Goal: Task Accomplishment & Management: Manage account settings

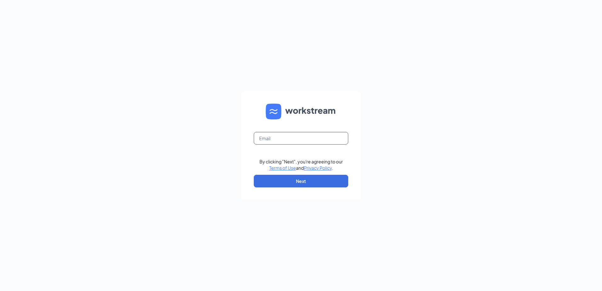
click at [270, 135] on input "text" at bounding box center [301, 138] width 94 height 13
type input "[EMAIL_ADDRESS][DOMAIN_NAME]"
click at [289, 178] on button "Next" at bounding box center [301, 181] width 94 height 13
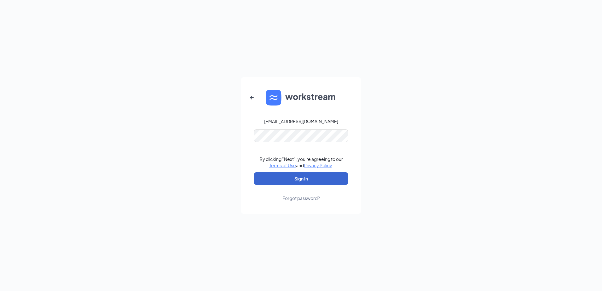
click at [289, 178] on button "Sign In" at bounding box center [301, 178] width 94 height 13
click at [249, 92] on button "button" at bounding box center [251, 97] width 15 height 15
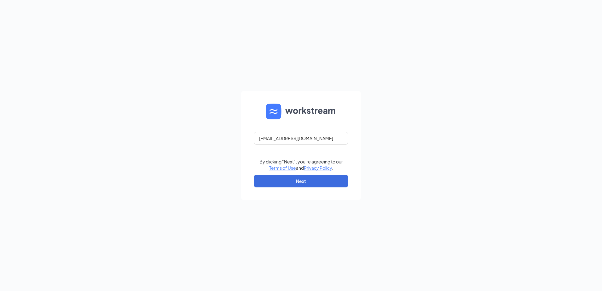
click at [250, 94] on form "[EMAIL_ADDRESS][DOMAIN_NAME] By clicking "Next", you're agreeing to our Terms o…" at bounding box center [301, 145] width 120 height 109
drag, startPoint x: 325, startPoint y: 139, endPoint x: 245, endPoint y: 148, distance: 80.8
click at [246, 147] on form "[EMAIL_ADDRESS][DOMAIN_NAME] By clicking "Next", you're agreeing to our Terms o…" at bounding box center [301, 145] width 120 height 109
type input "[EMAIL_ADDRESS][DOMAIN_NAME]"
click at [282, 178] on button "Next" at bounding box center [301, 181] width 94 height 13
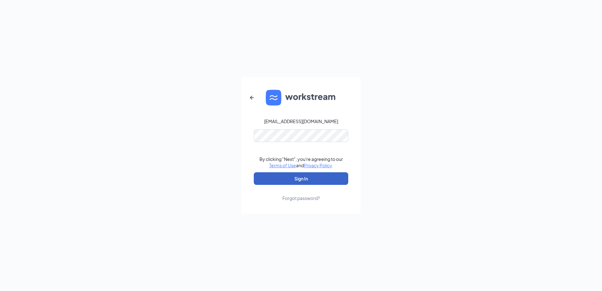
click at [296, 180] on button "Sign In" at bounding box center [301, 178] width 94 height 13
